Goal: Task Accomplishment & Management: Manage account settings

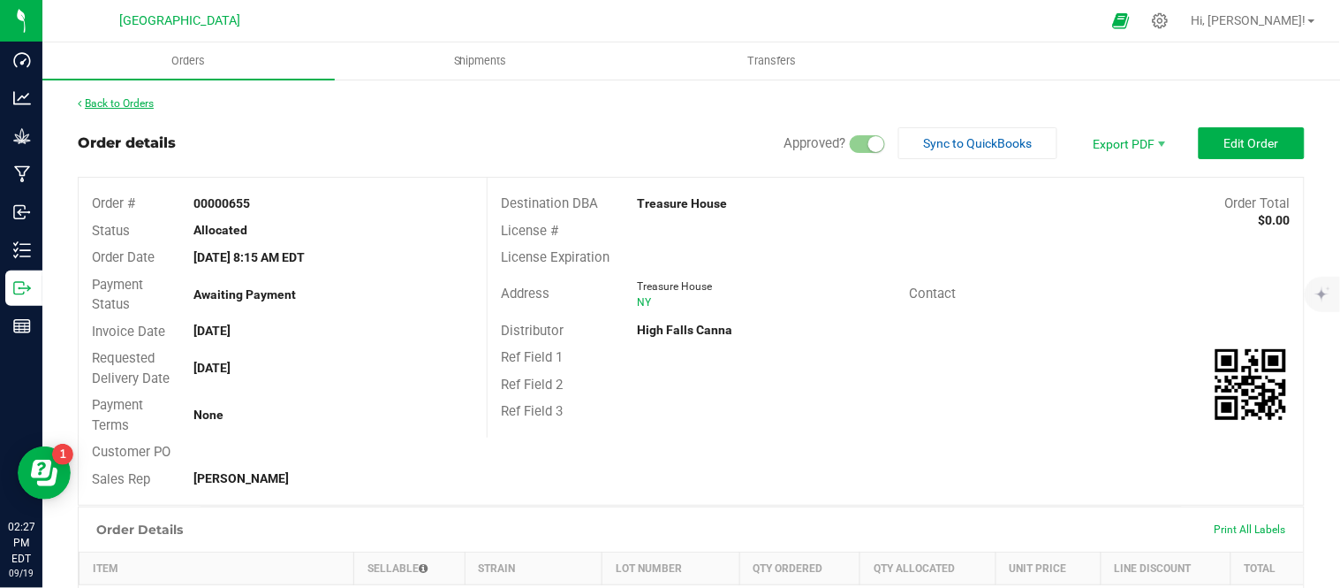
click at [133, 103] on link "Back to Orders" at bounding box center [116, 103] width 76 height 12
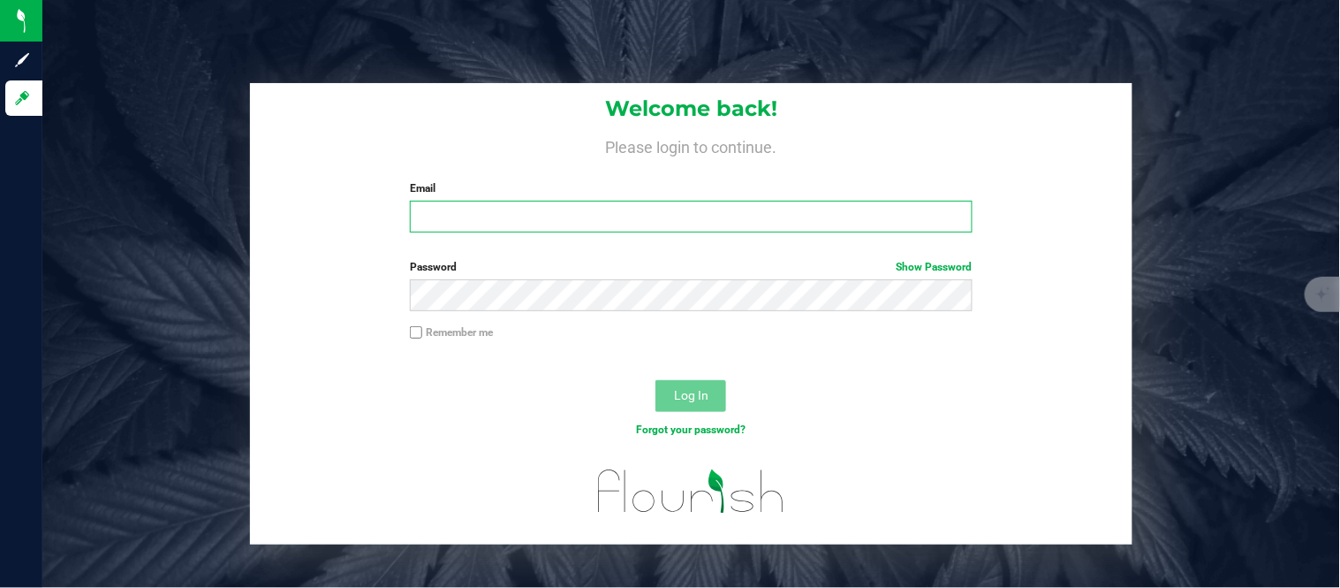
type input "[PERSON_NAME][EMAIL_ADDRESS][DOMAIN_NAME]"
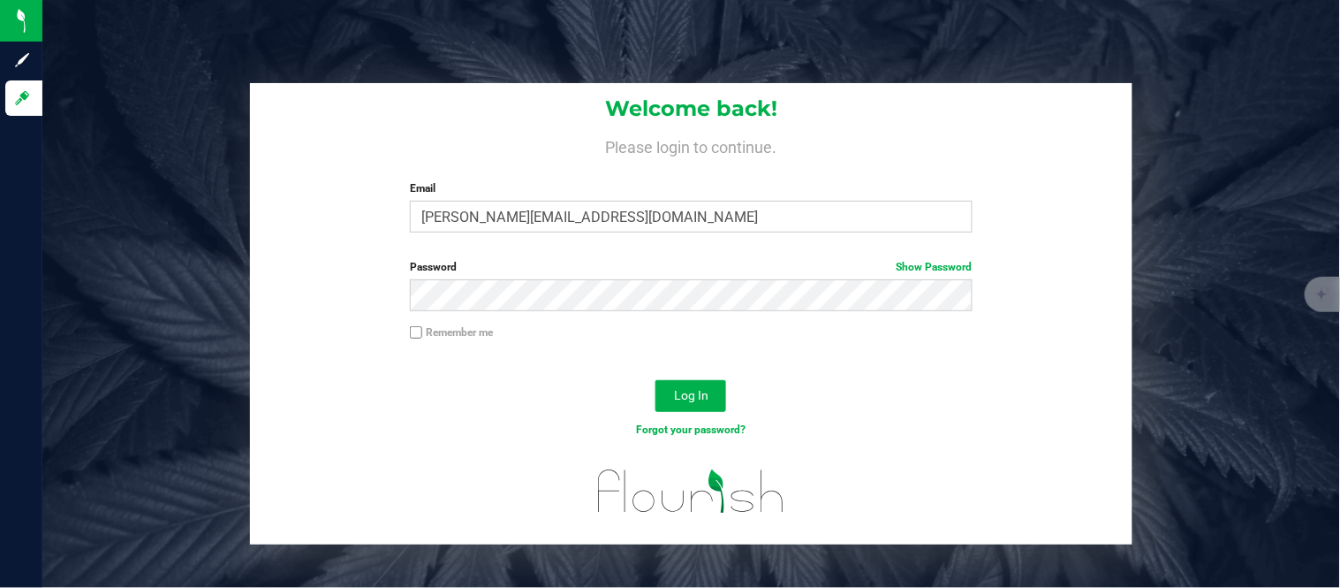
click at [414, 338] on input "Remember me" at bounding box center [416, 332] width 12 height 12
checkbox input "true"
click at [703, 409] on button "Log In" at bounding box center [691, 396] width 71 height 32
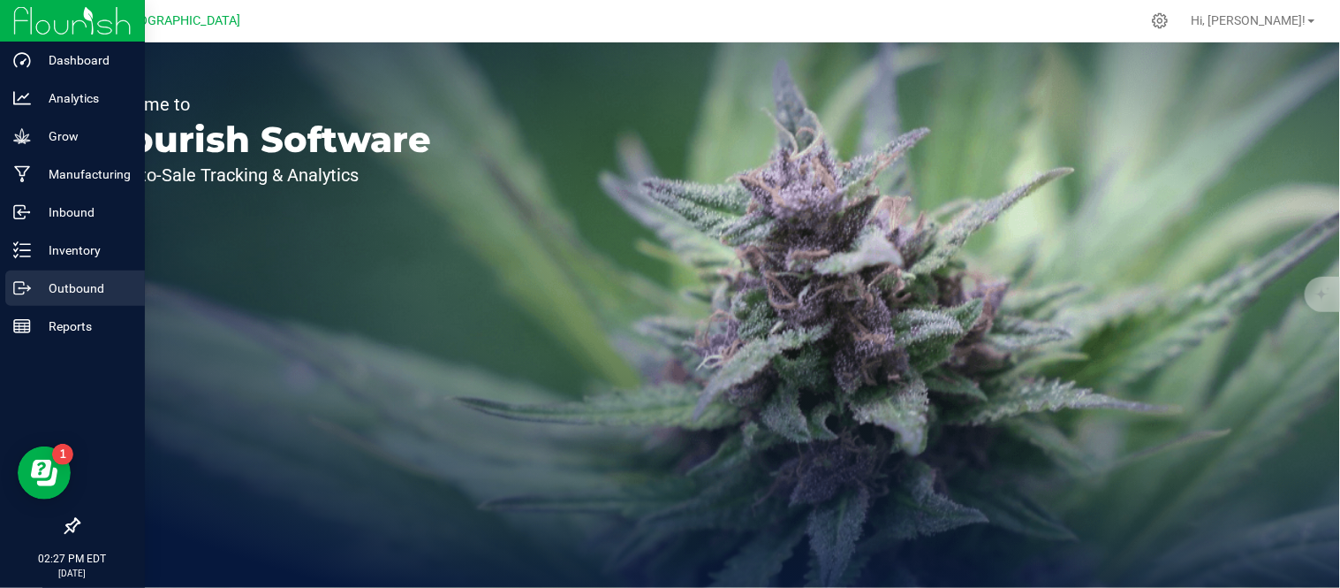
click at [46, 288] on p "Outbound" at bounding box center [84, 287] width 106 height 21
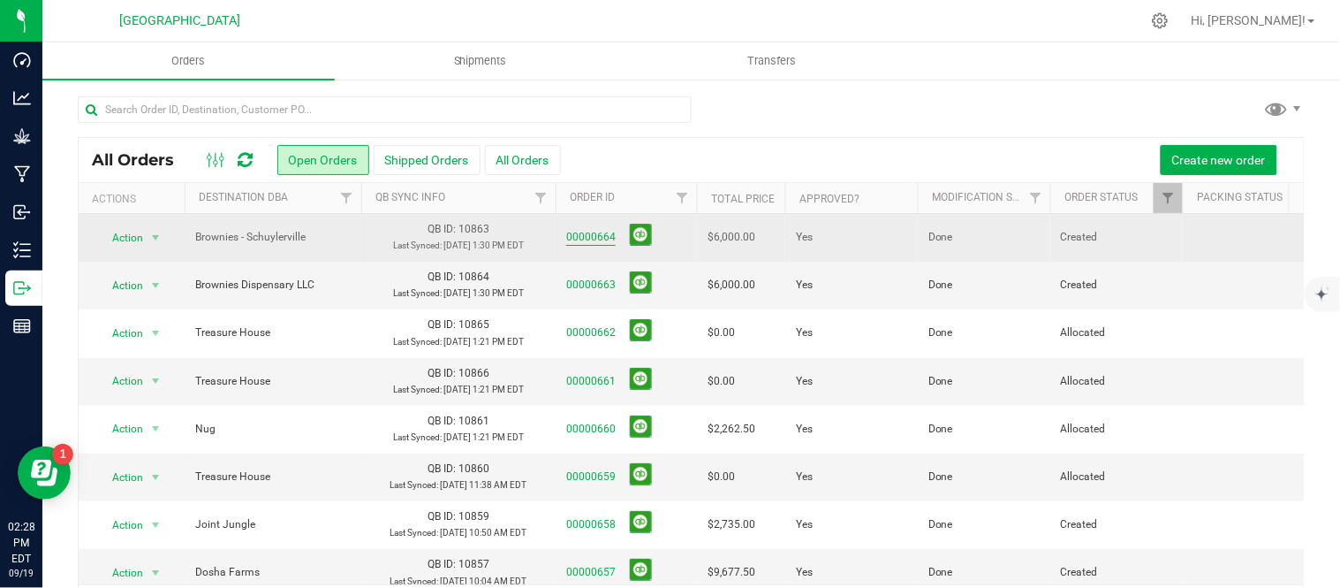
click at [584, 244] on link "00000664" at bounding box center [590, 237] width 49 height 17
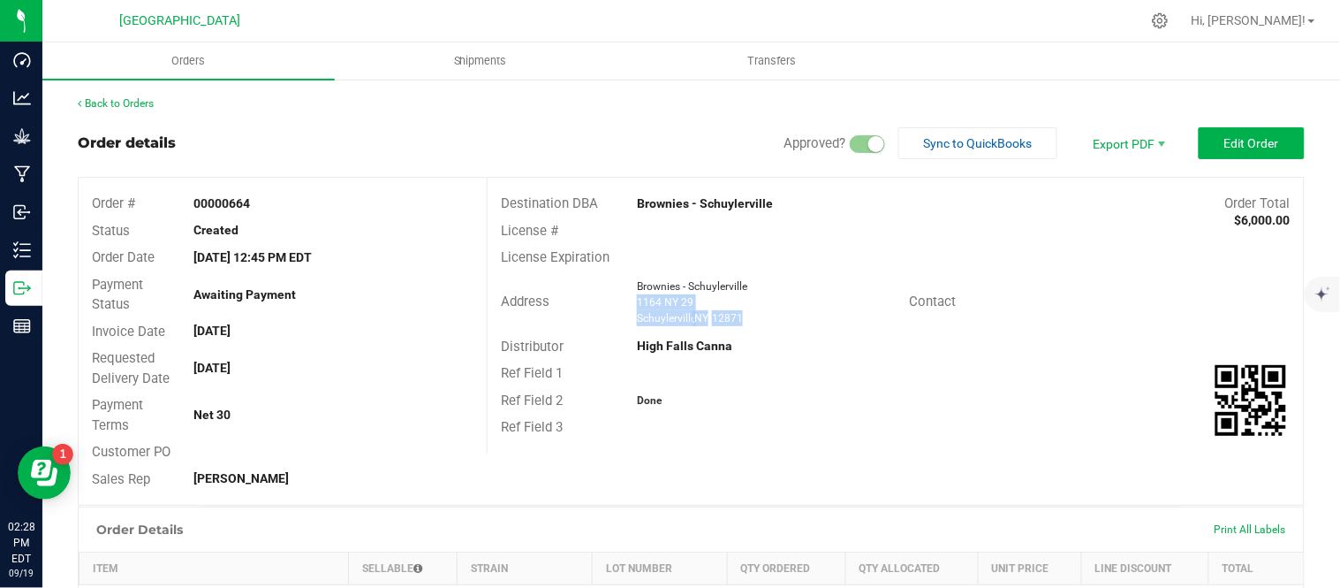
drag, startPoint x: 627, startPoint y: 306, endPoint x: 766, endPoint y: 327, distance: 140.3
click at [766, 326] on div "Brownies - Schuylerville [STREET_ADDRESS]" at bounding box center [768, 302] width 281 height 48
copy ngx-name-and-address "[STREET_ADDRESS]"
click at [133, 101] on link "Back to Orders" at bounding box center [116, 103] width 76 height 12
